Goal: Find specific page/section: Find specific page/section

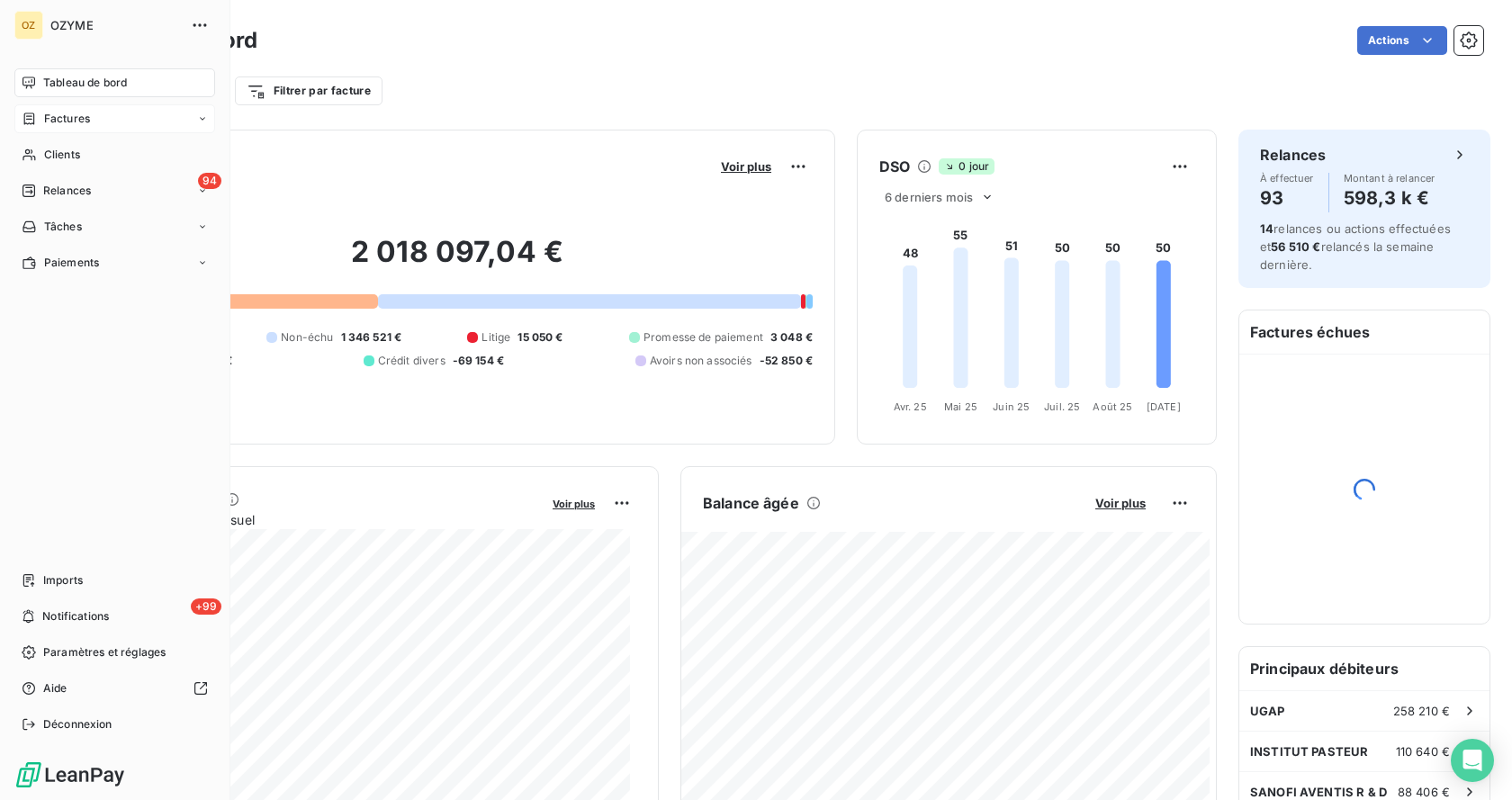
click at [99, 119] on div "Factures" at bounding box center [115, 118] width 201 height 29
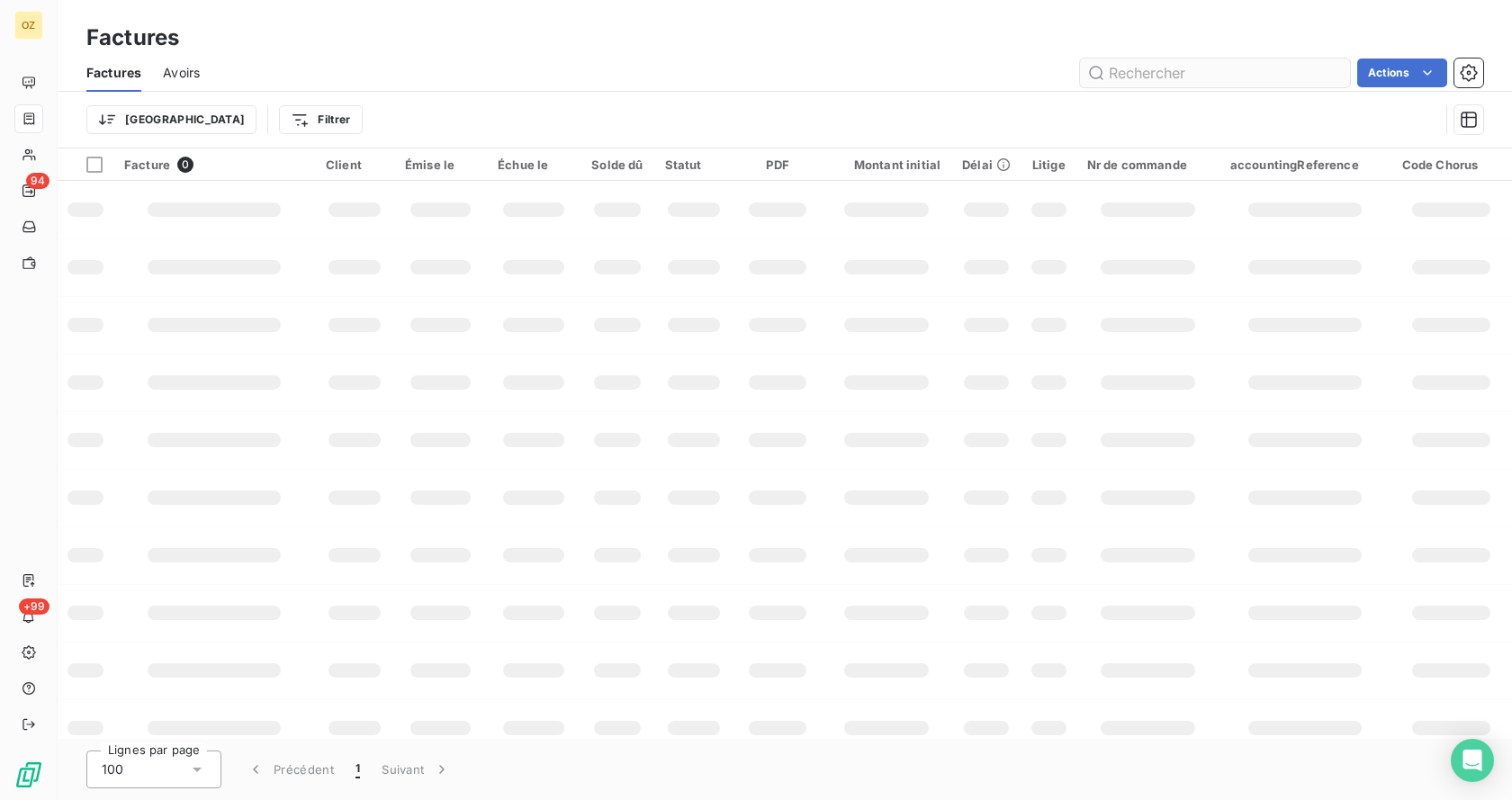
click at [1176, 78] on input "text" at bounding box center [1215, 72] width 270 height 29
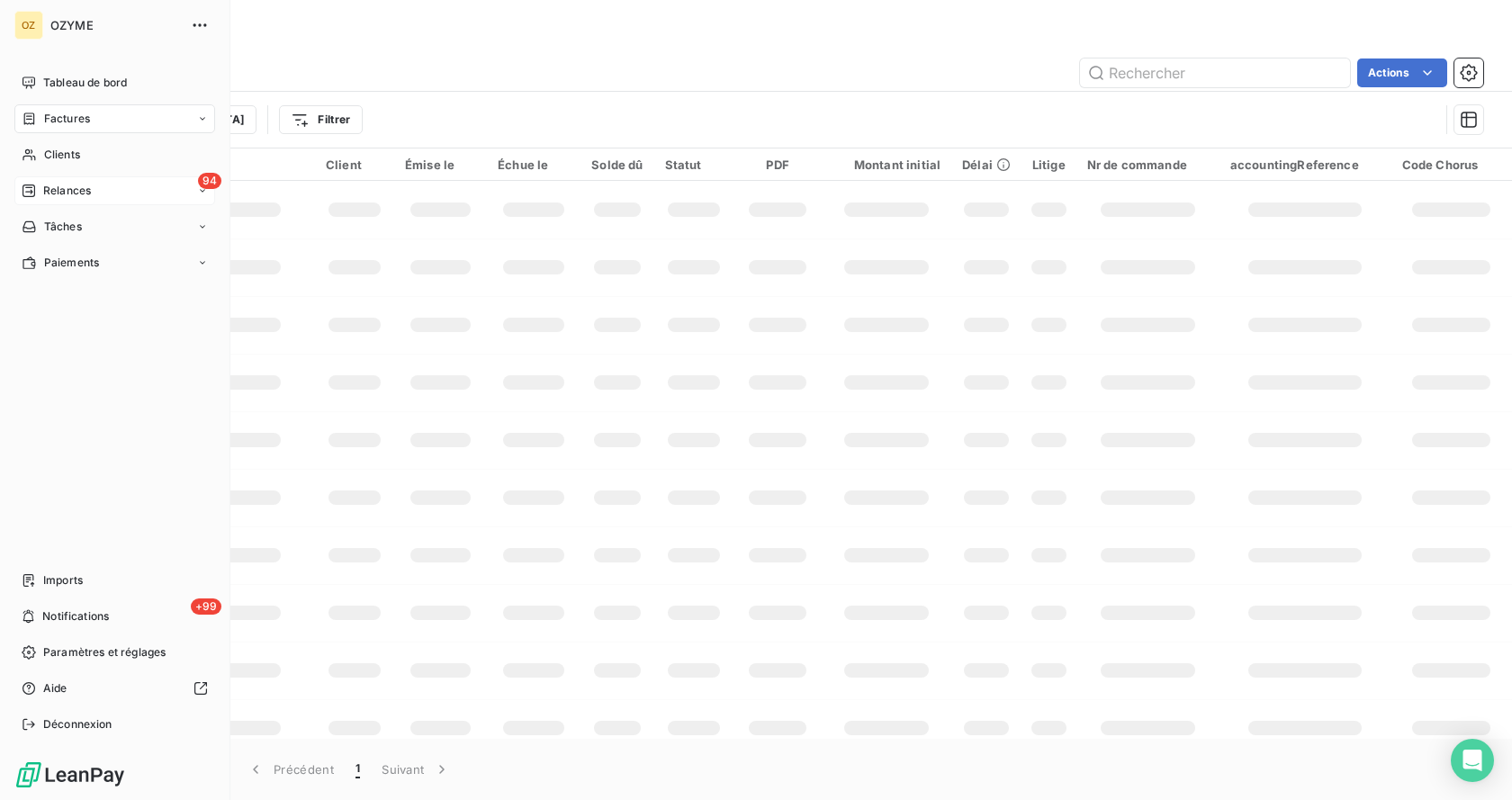
click at [52, 190] on span "Relances" at bounding box center [67, 190] width 47 height 16
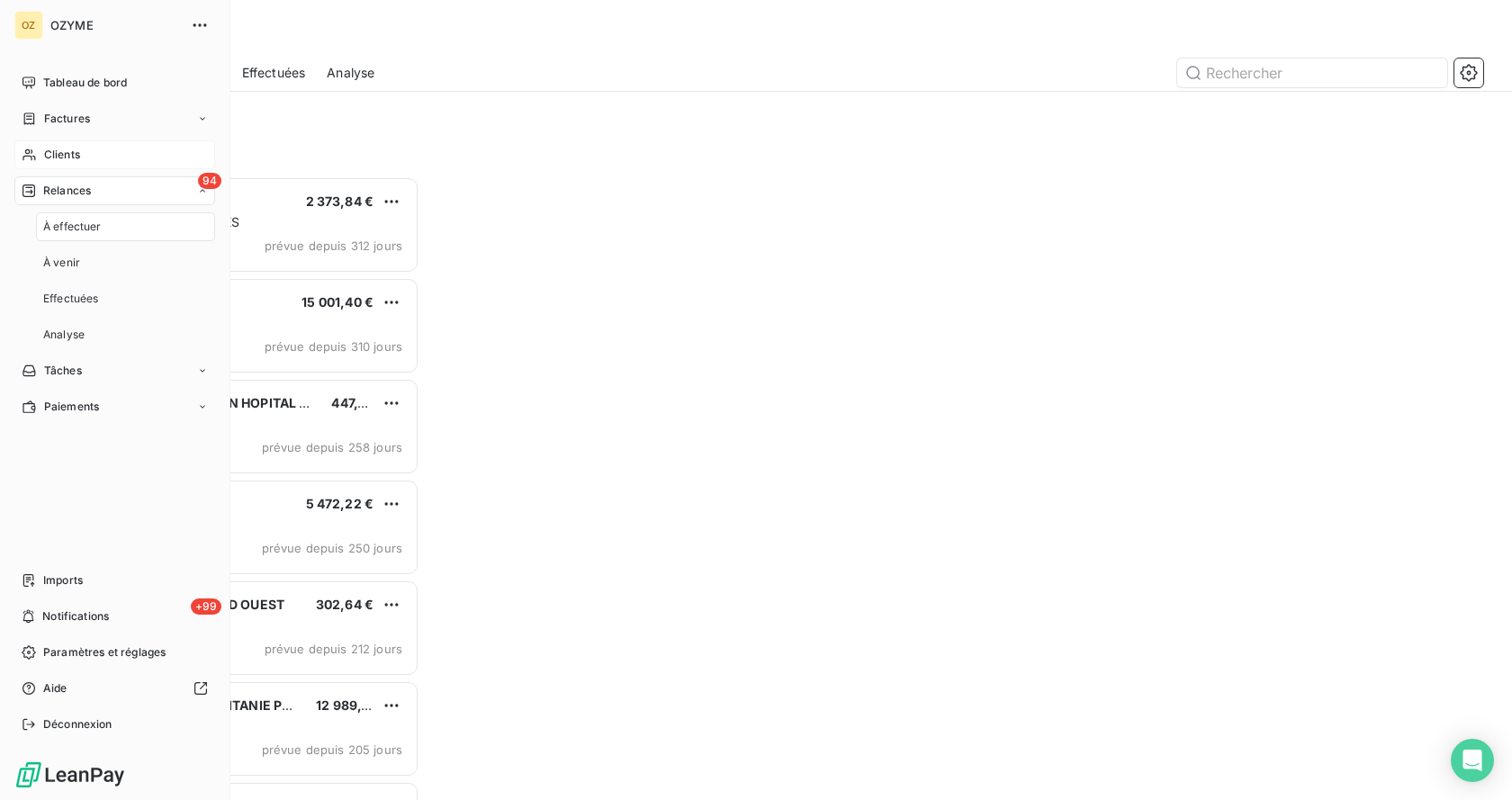
scroll to position [610, 319]
click at [78, 151] on span "Clients" at bounding box center [62, 155] width 36 height 16
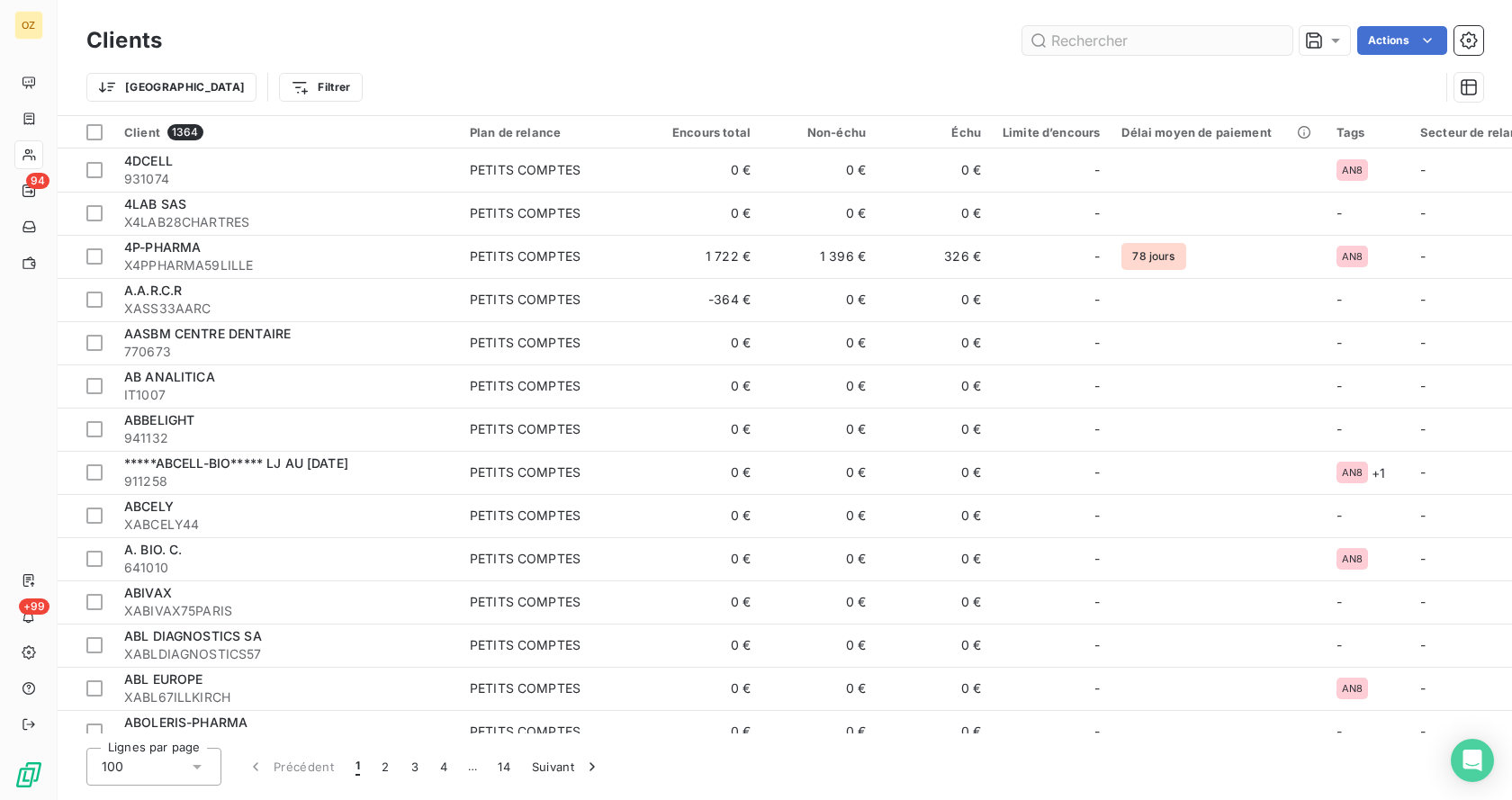
click at [1137, 42] on input "text" at bounding box center [1157, 39] width 270 height 29
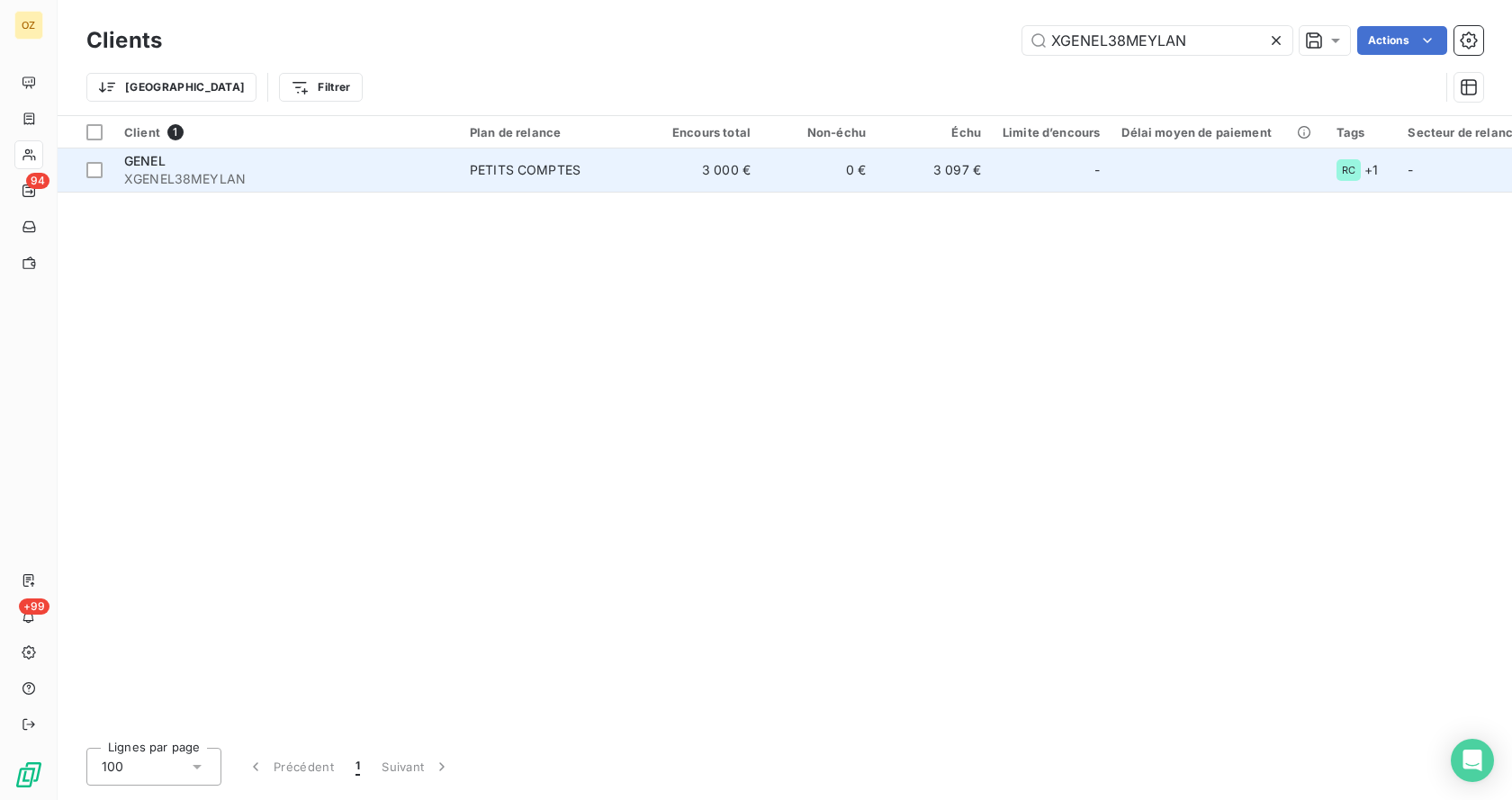
type input "XGENEL38MEYLAN"
click at [306, 173] on span "XGENEL38MEYLAN" at bounding box center [286, 179] width 324 height 18
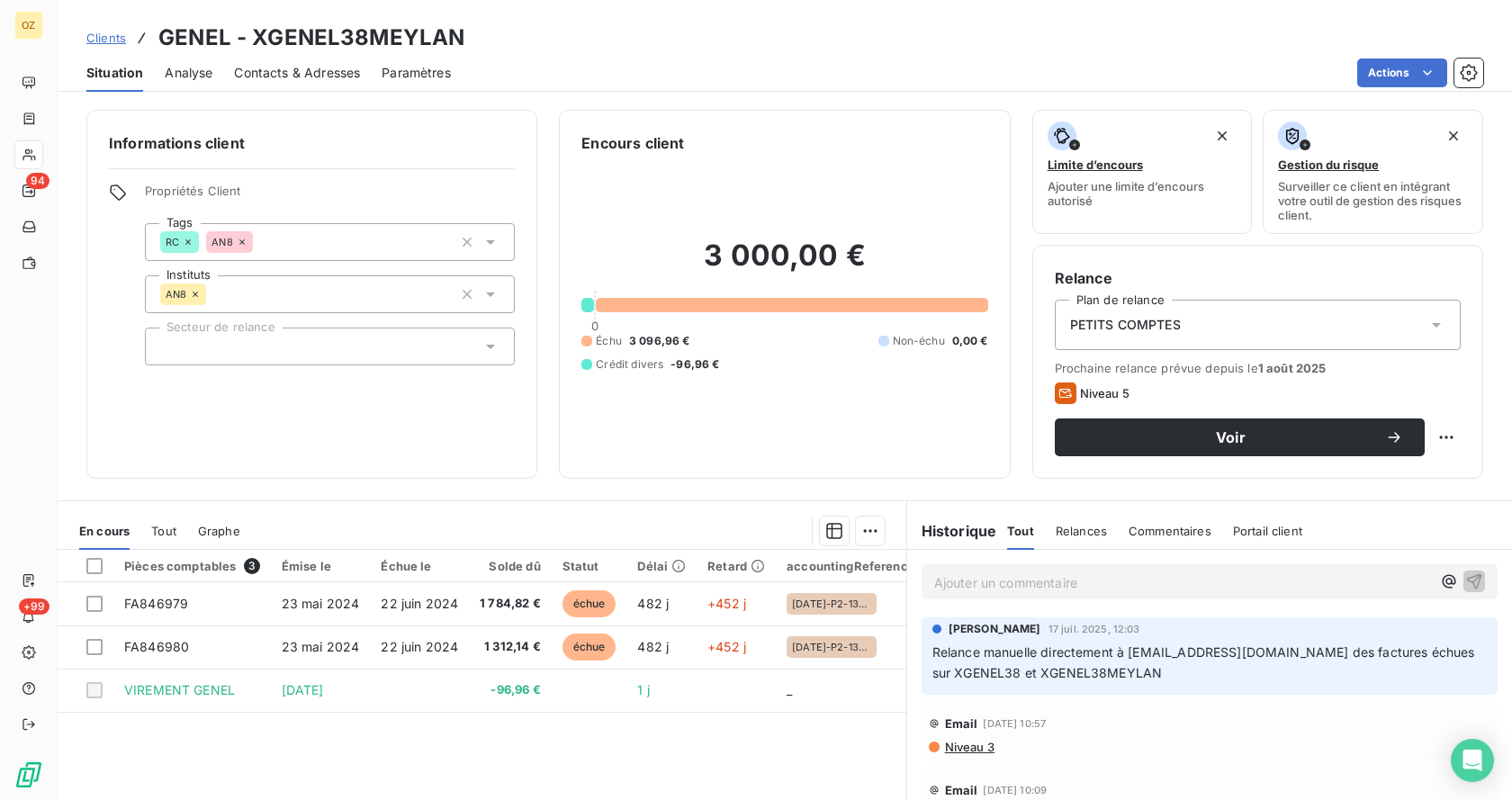
click at [1047, 589] on p "Ajouter un commentaire ﻿" at bounding box center [1182, 582] width 496 height 23
drag, startPoint x: 1008, startPoint y: 588, endPoint x: 792, endPoint y: 581, distance: 216.1
click at [792, 581] on div "En cours Tout Graphe Pièces comptables 3 Émise le Échue le Solde dû Statut Déla…" at bounding box center [784, 725] width 1454 height 450
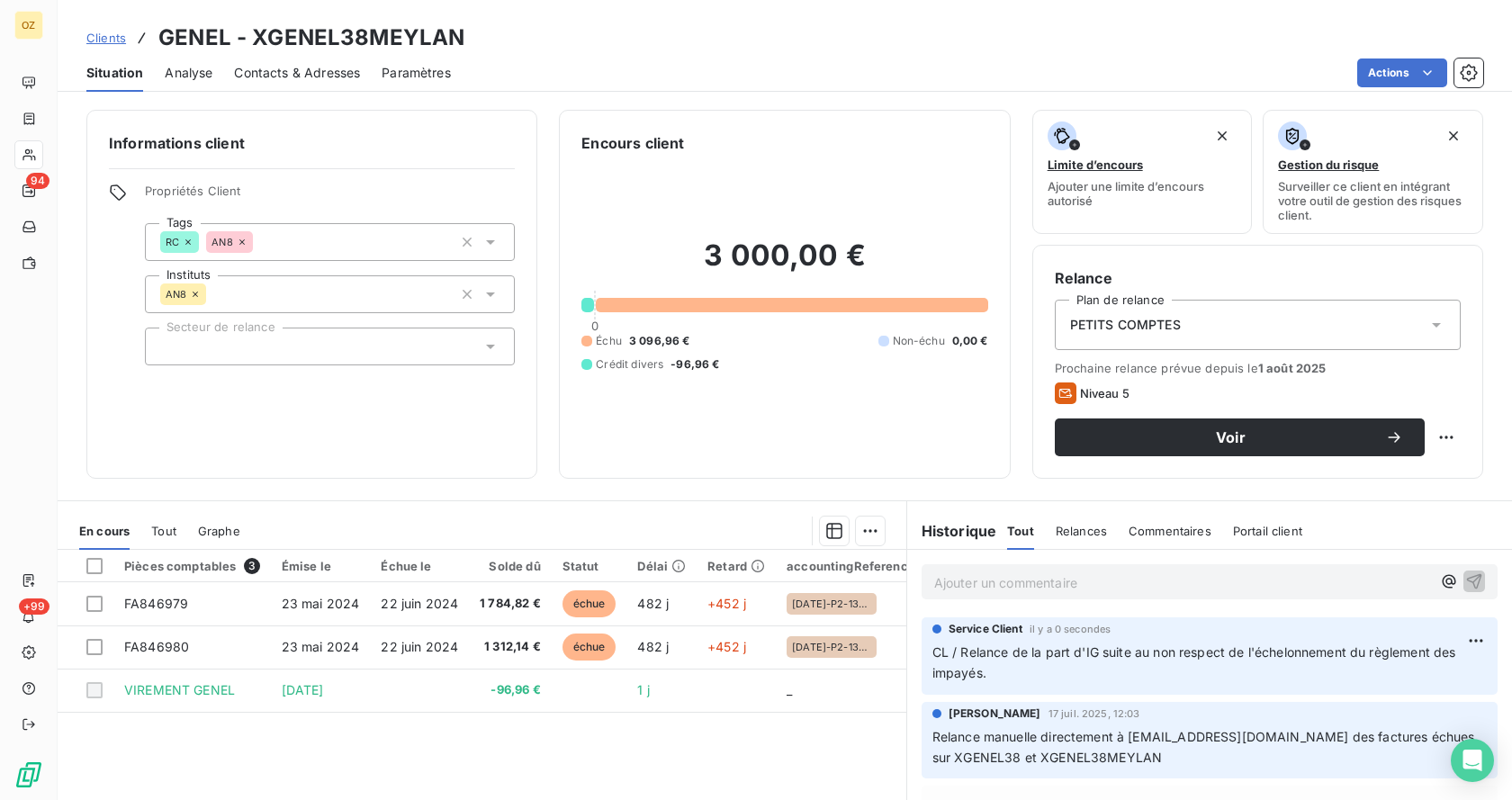
click at [183, 78] on span "Analyse" at bounding box center [188, 73] width 47 height 18
